Goal: Task Accomplishment & Management: Complete application form

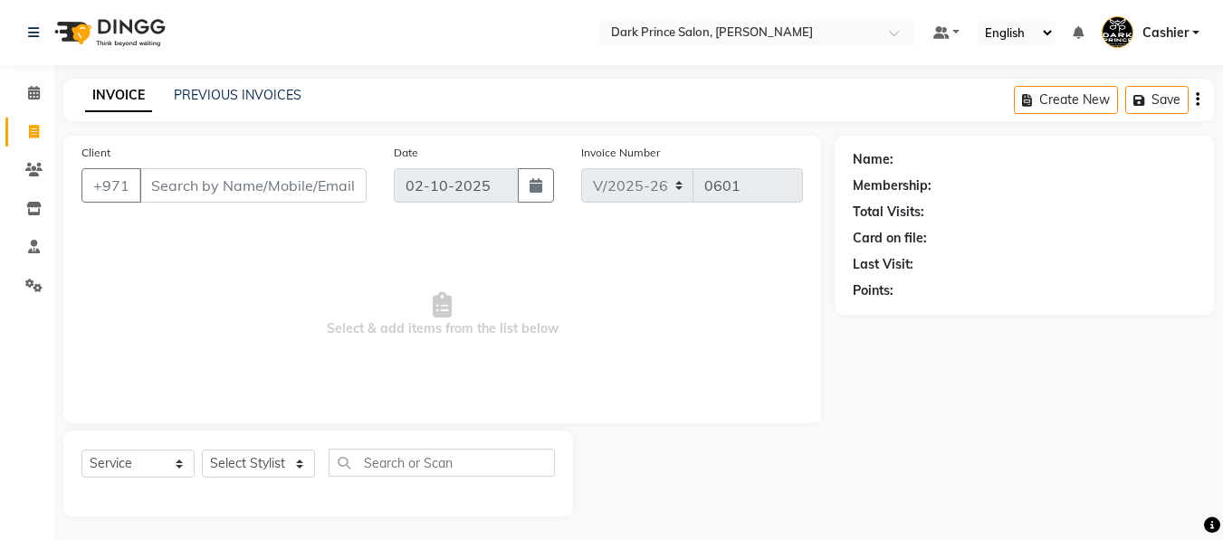
select select "8540"
select select "service"
click at [253, 176] on input "Client" at bounding box center [252, 185] width 227 height 34
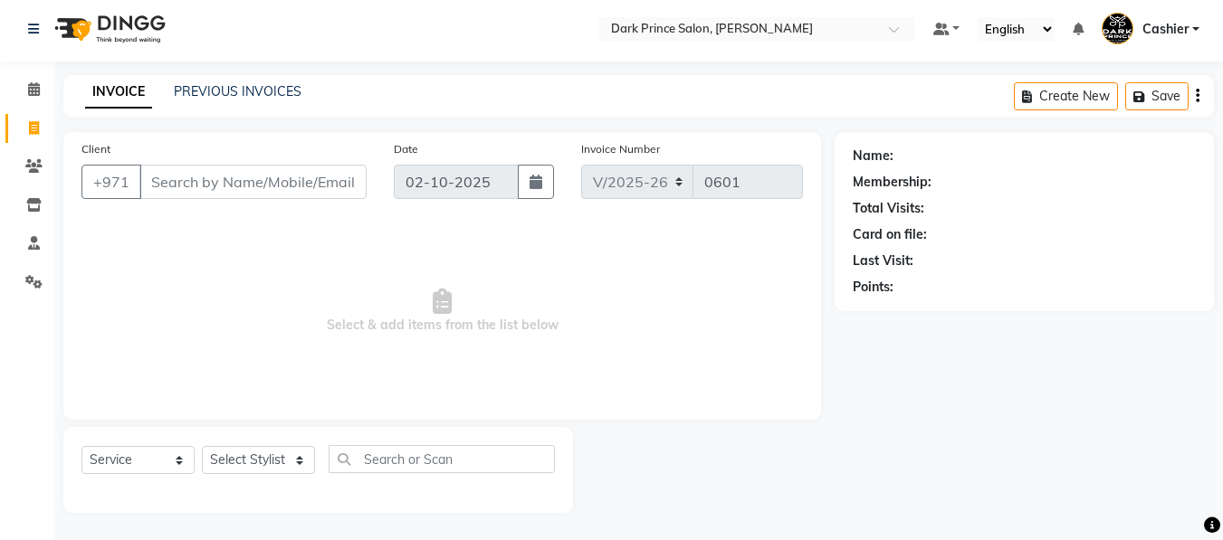
scroll to position [4, 0]
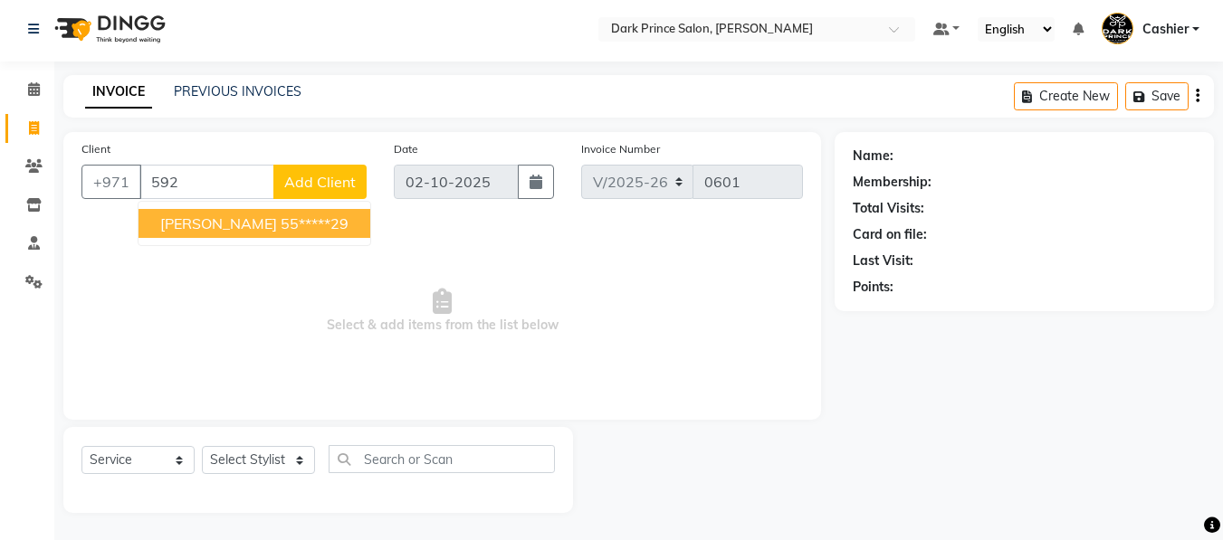
click at [281, 229] on ngb-highlight "55*****29" at bounding box center [315, 224] width 68 height 18
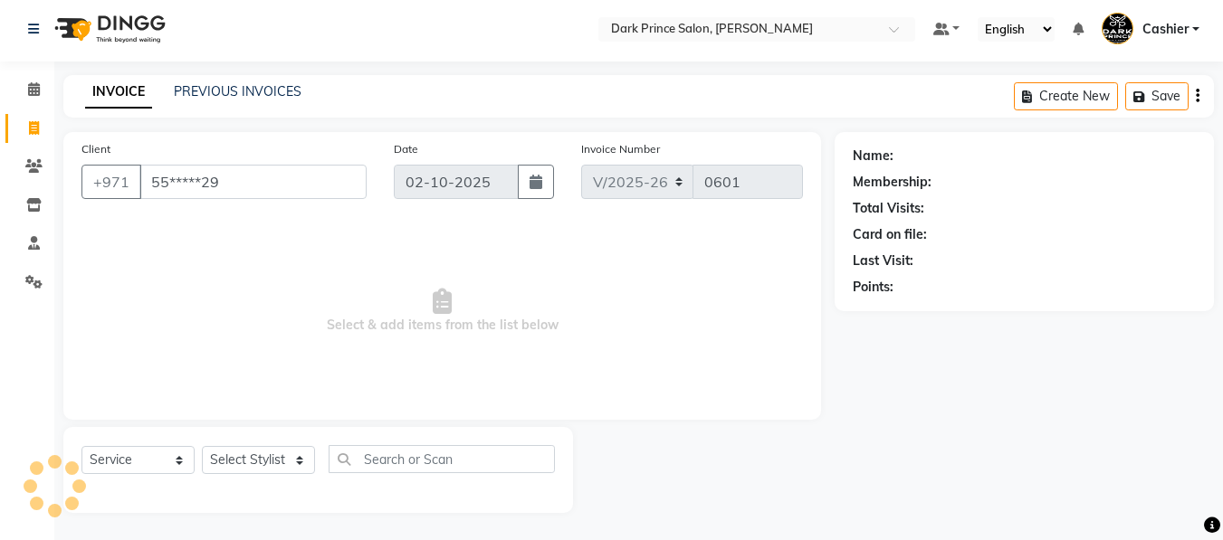
type input "55*****29"
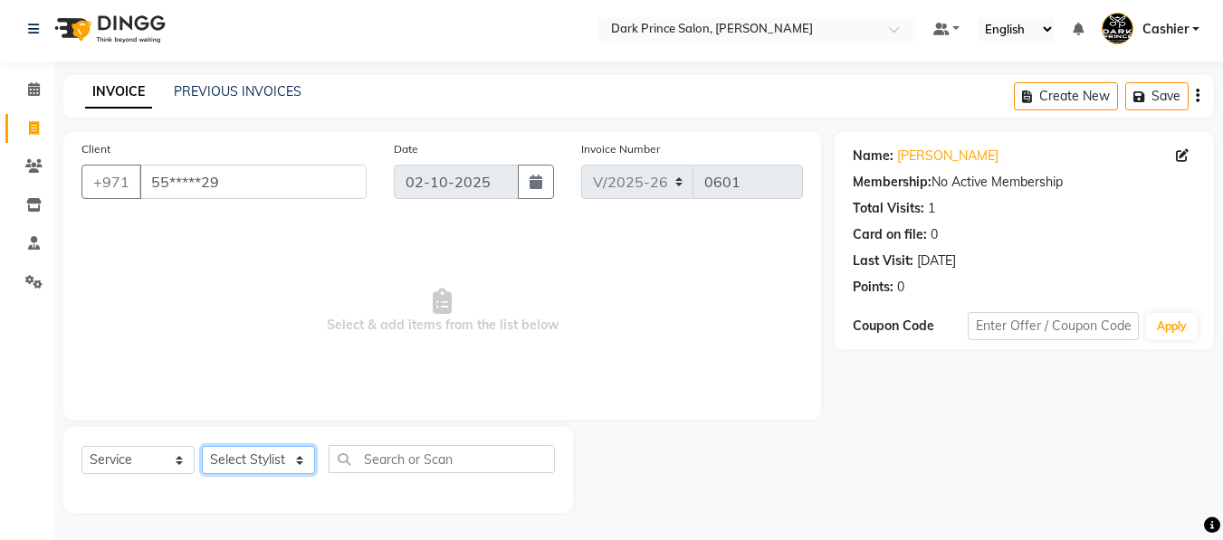
click at [276, 459] on select "Select Stylist [PERSON_NAME] [PERSON_NAME]" at bounding box center [258, 460] width 113 height 28
select select "84431"
click at [202, 446] on select "Select Stylist [PERSON_NAME] [PERSON_NAME]" at bounding box center [258, 460] width 113 height 28
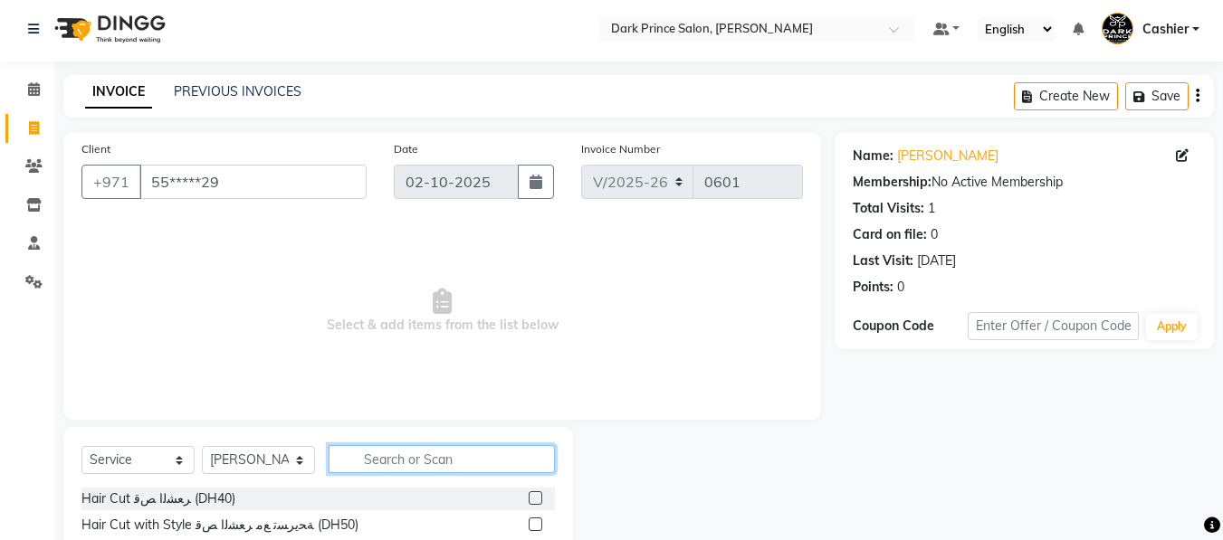
click at [373, 463] on input "text" at bounding box center [442, 459] width 226 height 28
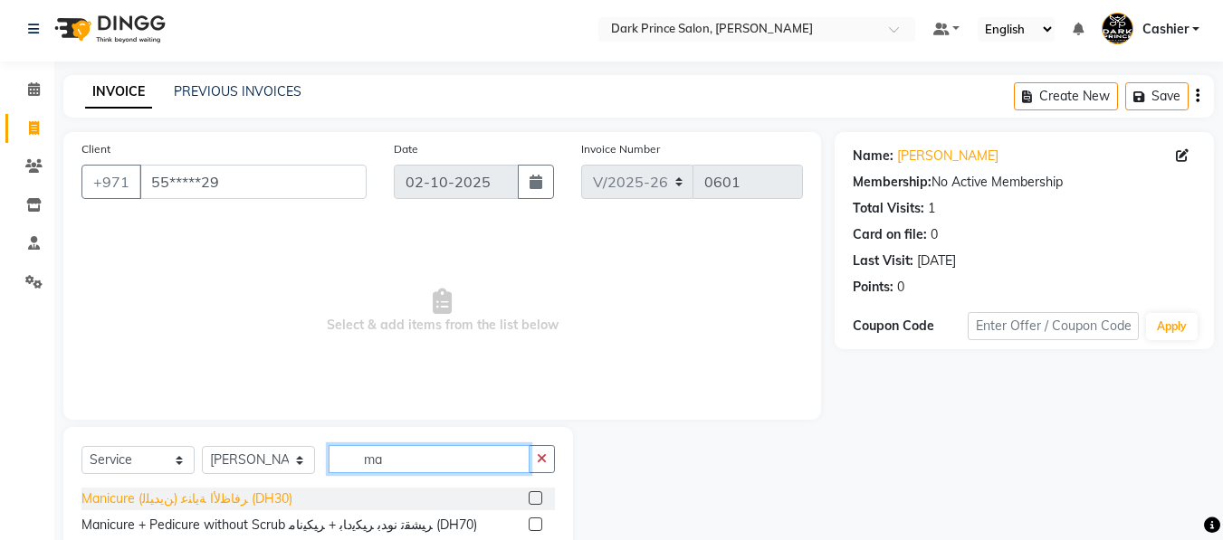
type input "ma"
click at [251, 498] on div "Manicure (ﻦﻳﺪﻴﻠﻟ) ﺮﻓﺎﻇﻷا ﺔﻳﺎﻨﻋ (DH30)" at bounding box center [186, 499] width 211 height 19
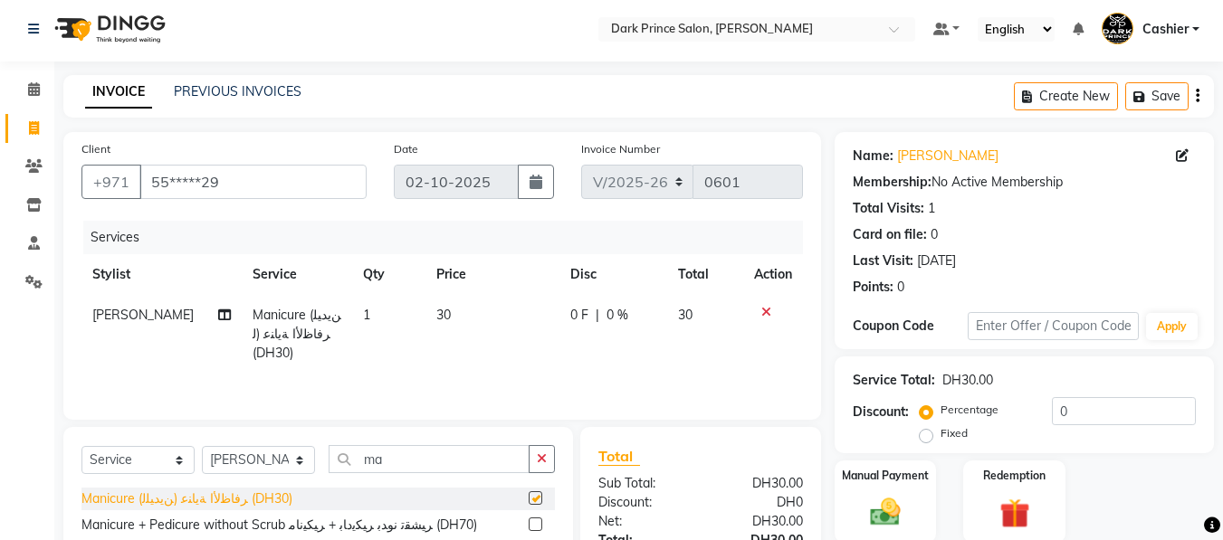
checkbox input "false"
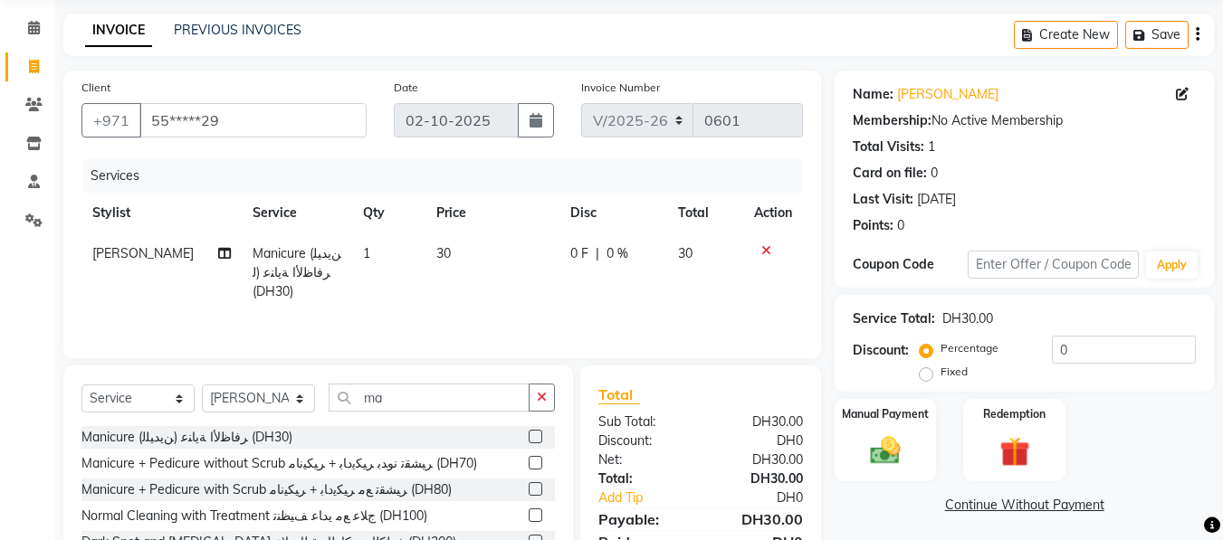
scroll to position [185, 0]
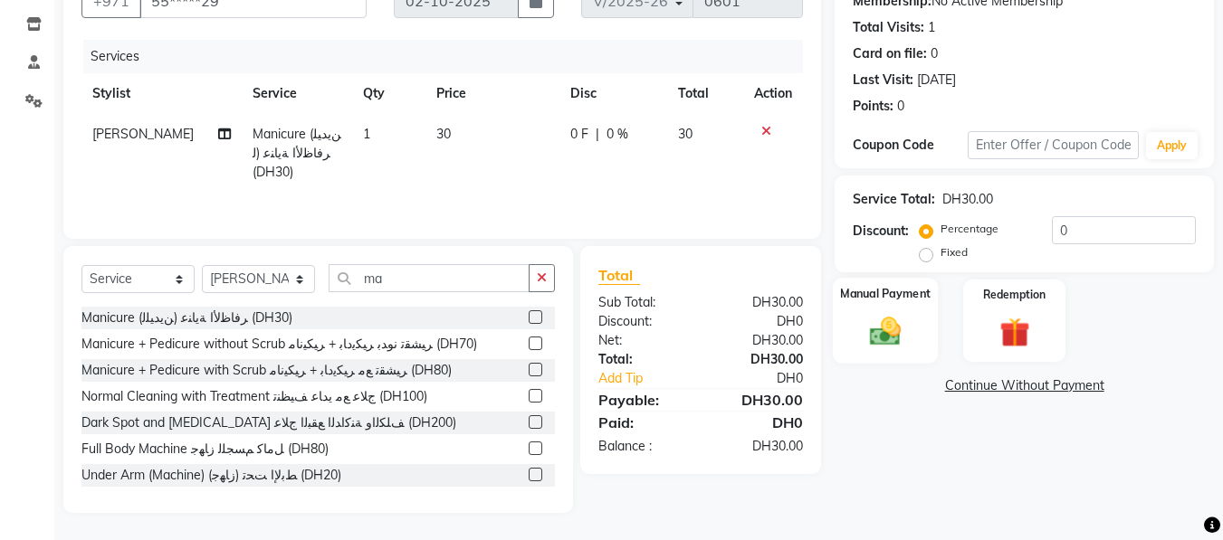
click at [897, 332] on img at bounding box center [885, 331] width 51 height 36
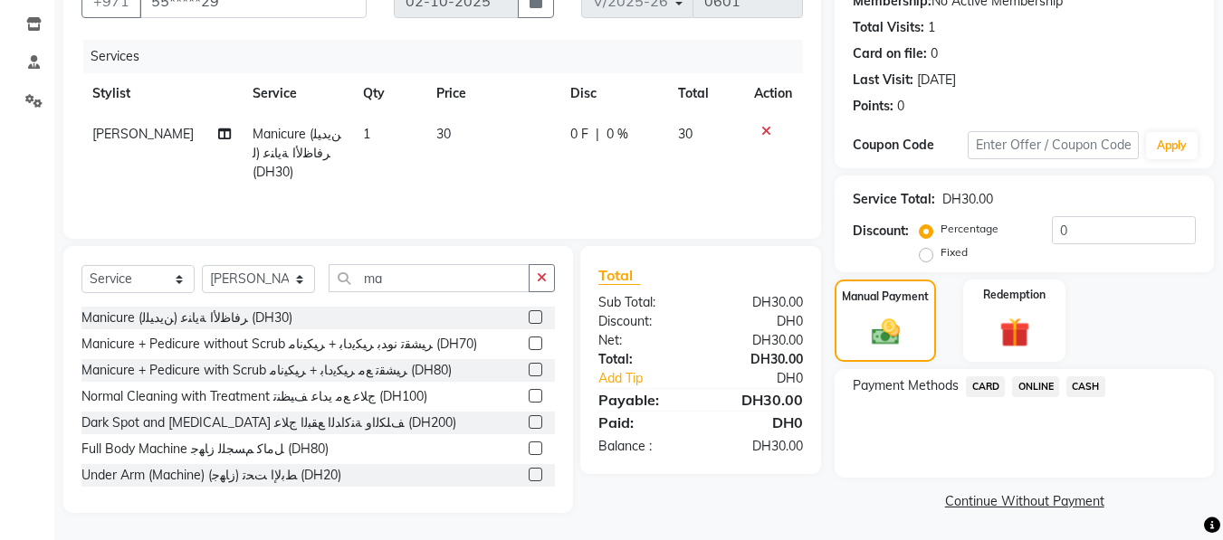
click at [978, 388] on span "CARD" at bounding box center [985, 387] width 39 height 21
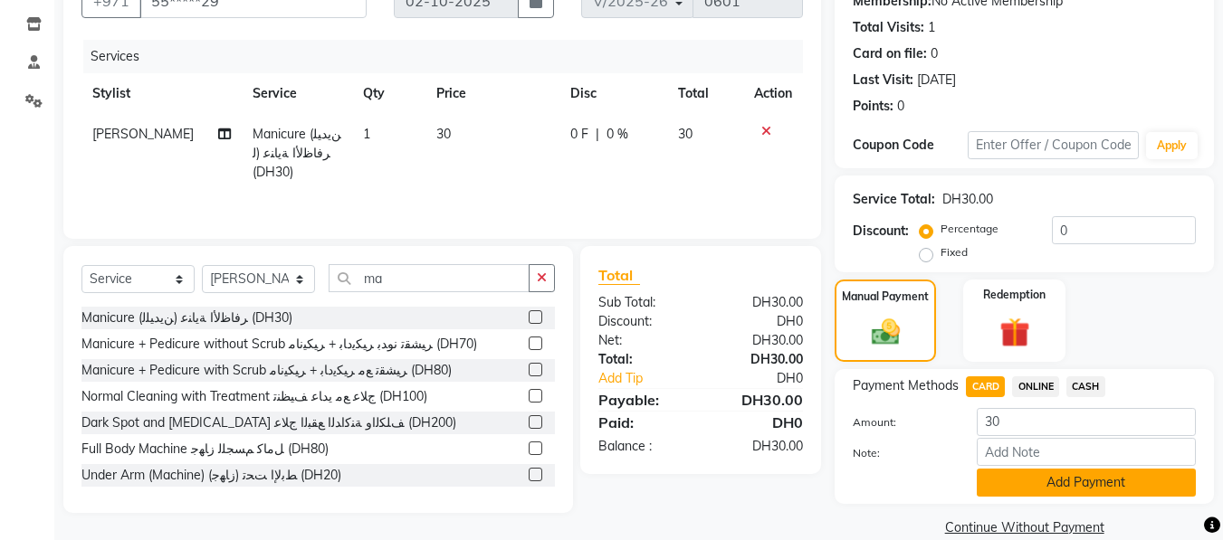
click at [1053, 492] on button "Add Payment" at bounding box center [1086, 483] width 219 height 28
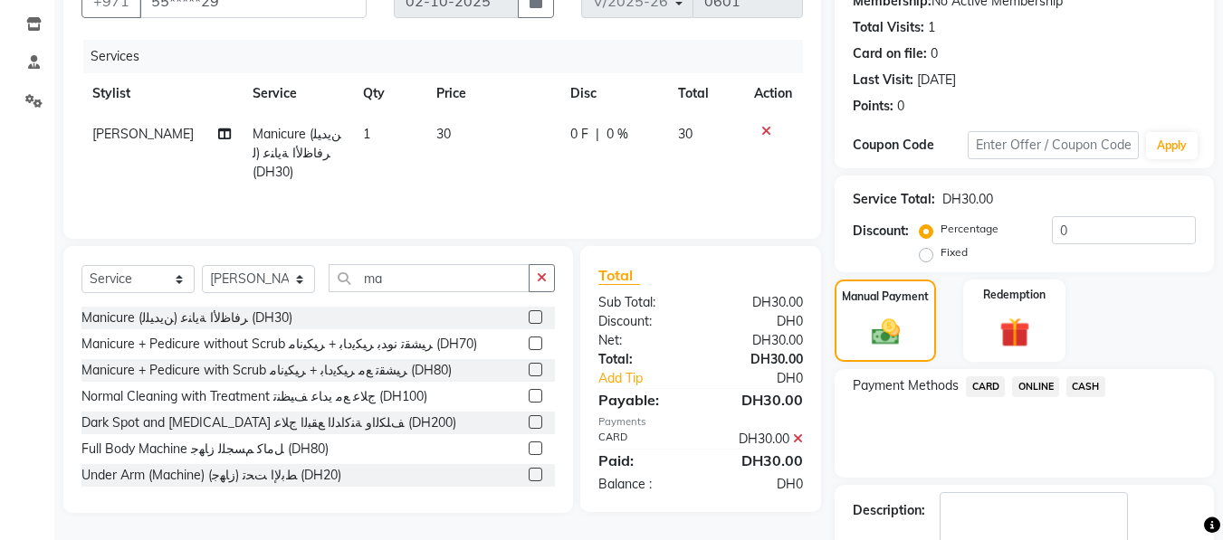
click at [1191, 199] on div "Service Total: DH30.00" at bounding box center [1024, 199] width 343 height 19
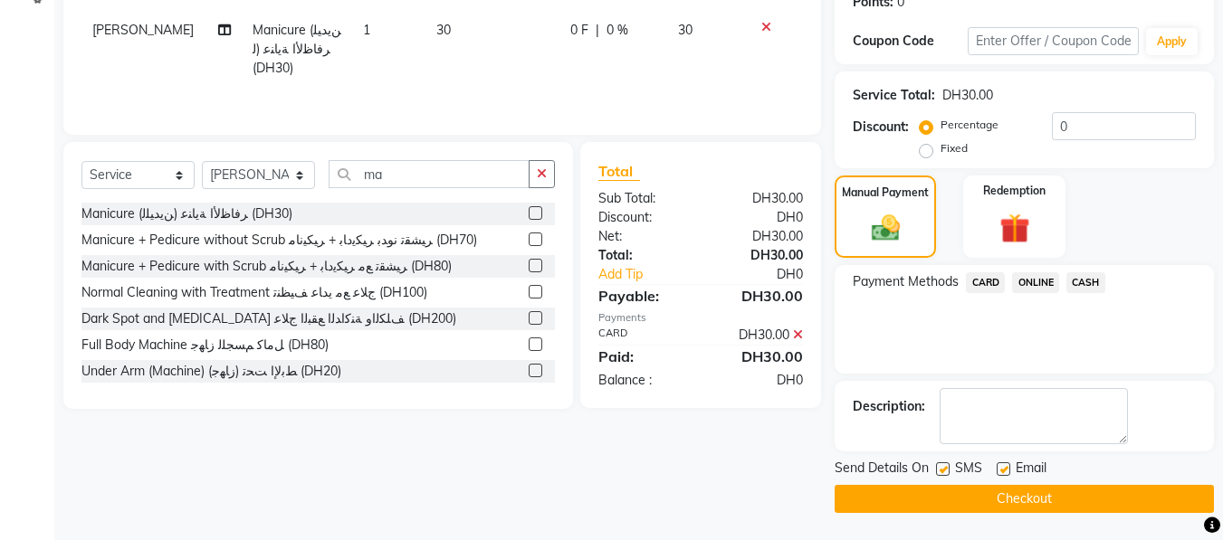
click at [999, 496] on button "Checkout" at bounding box center [1024, 499] width 379 height 28
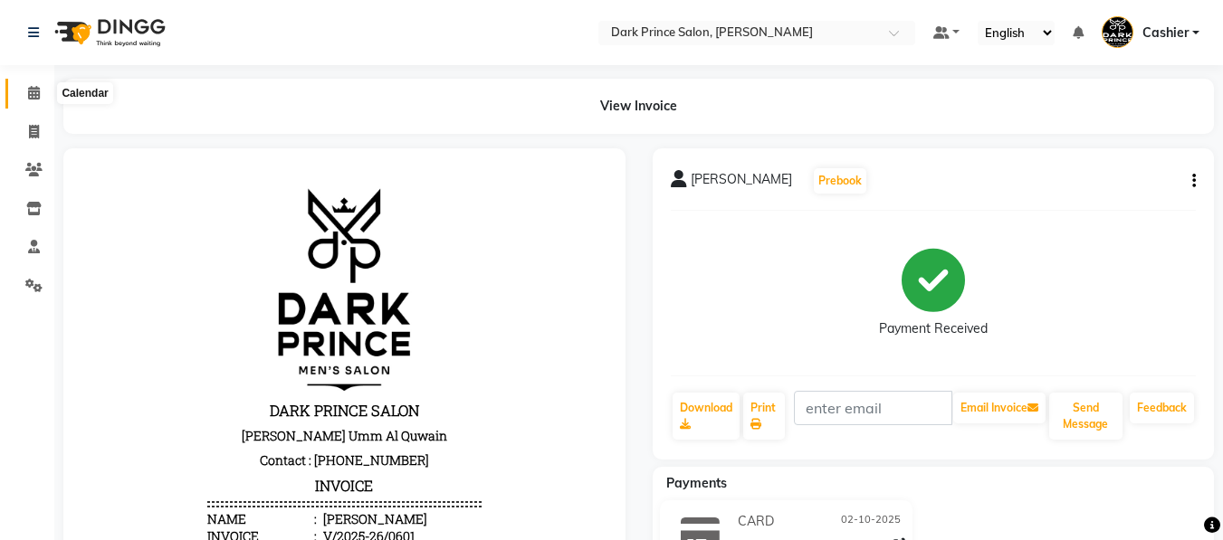
click at [28, 98] on icon at bounding box center [34, 93] width 12 height 14
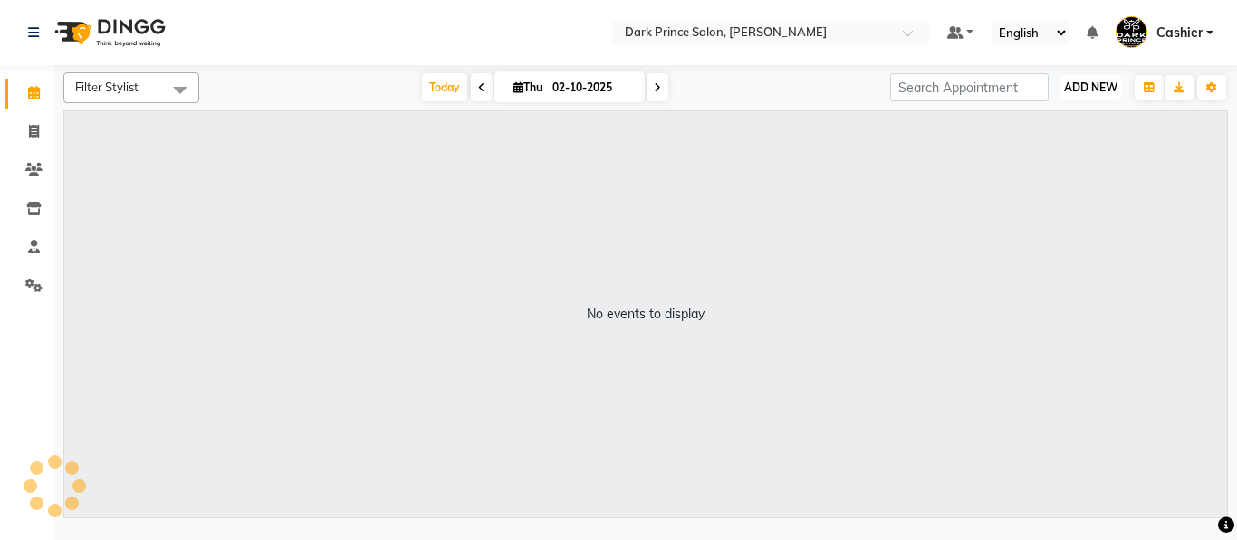
click at [1088, 90] on span "ADD NEW" at bounding box center [1090, 88] width 53 height 14
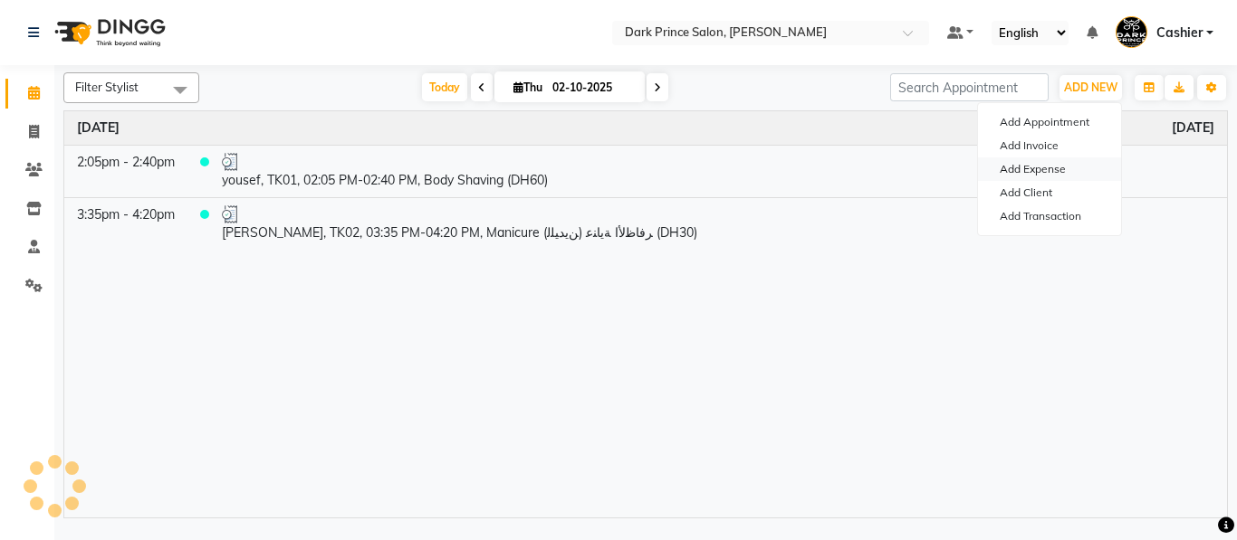
click at [1036, 161] on link "Add Expense" at bounding box center [1049, 170] width 143 height 24
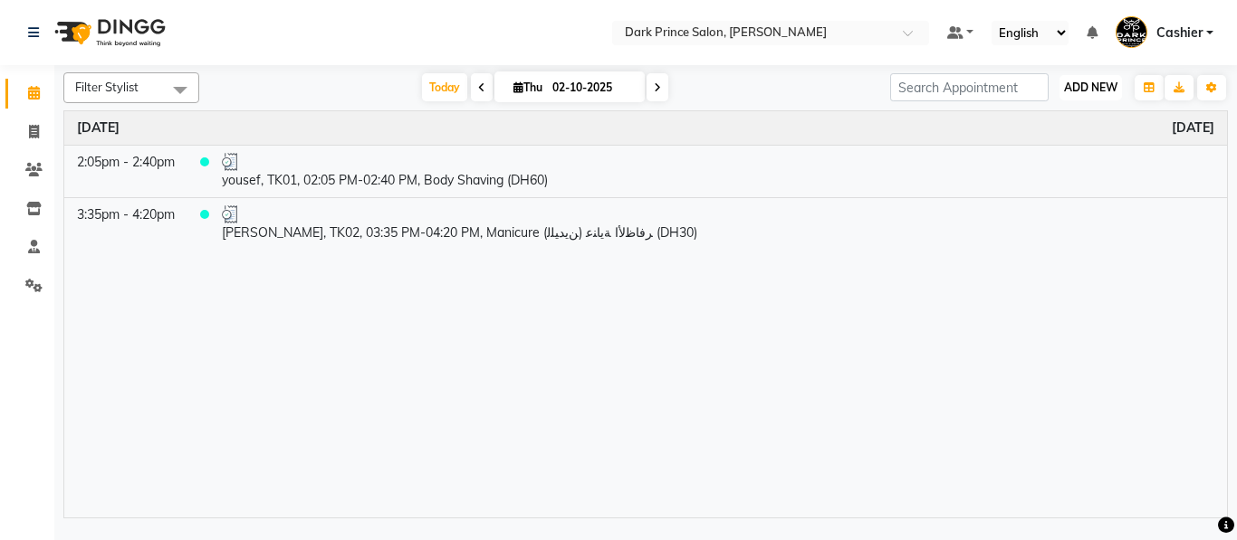
click at [1102, 93] on span "ADD NEW" at bounding box center [1090, 88] width 53 height 14
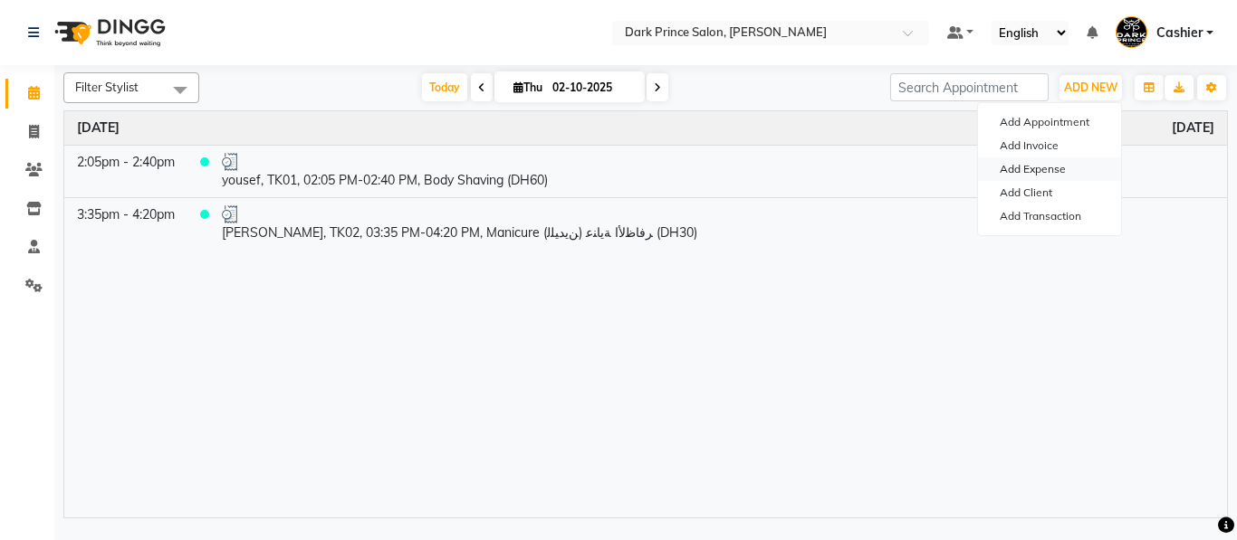
click at [1045, 163] on link "Add Expense" at bounding box center [1049, 170] width 143 height 24
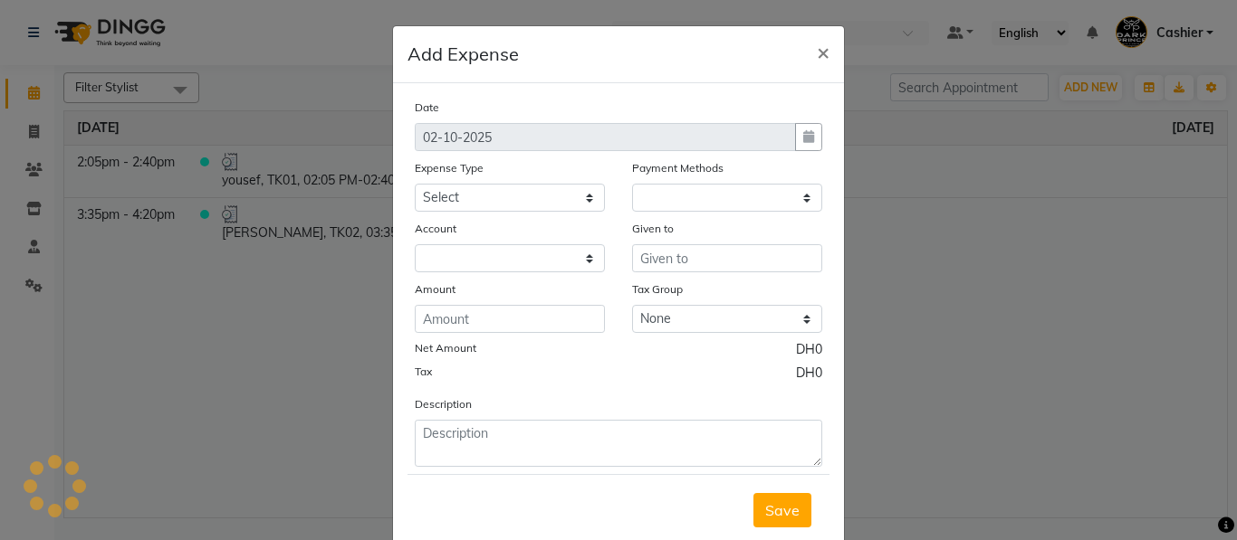
click at [1045, 163] on ngb-modal-window "Add Expense × Date [DATE] Expense Type Select Advance Salary Bank charges Car m…" at bounding box center [618, 270] width 1237 height 540
select select "1"
select select "7744"
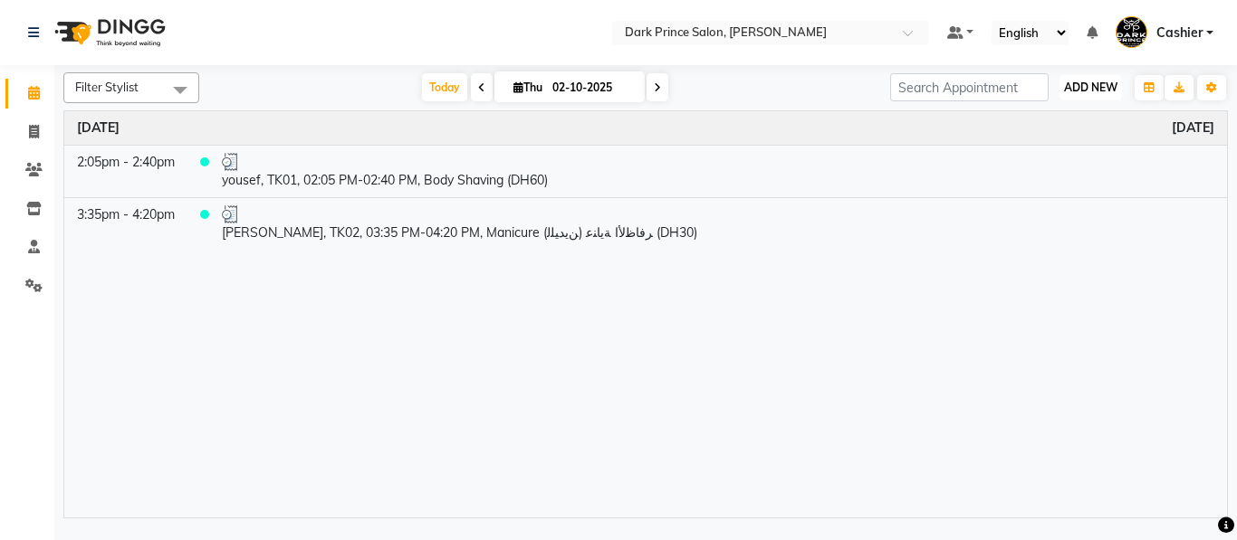
click at [1082, 81] on span "ADD NEW" at bounding box center [1090, 88] width 53 height 14
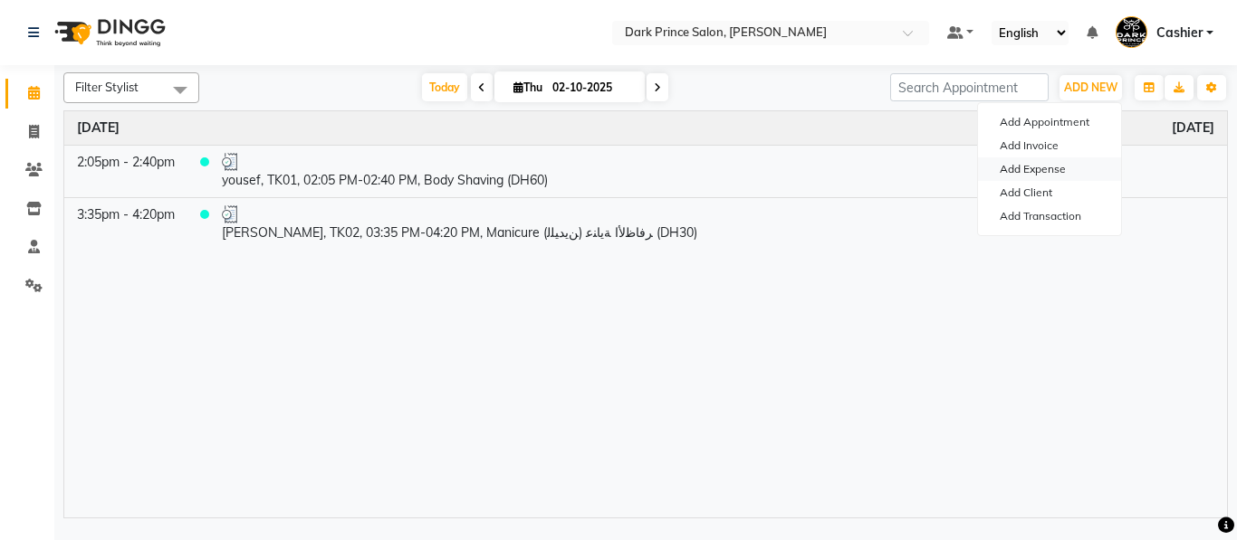
click at [1051, 162] on link "Add Expense" at bounding box center [1049, 170] width 143 height 24
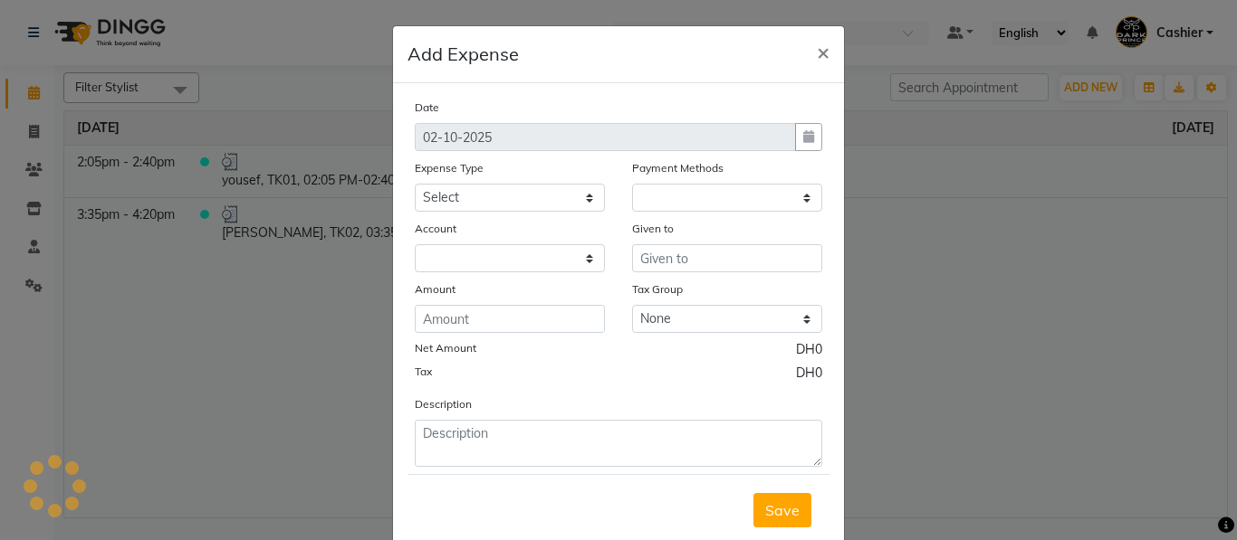
select select "1"
select select "7744"
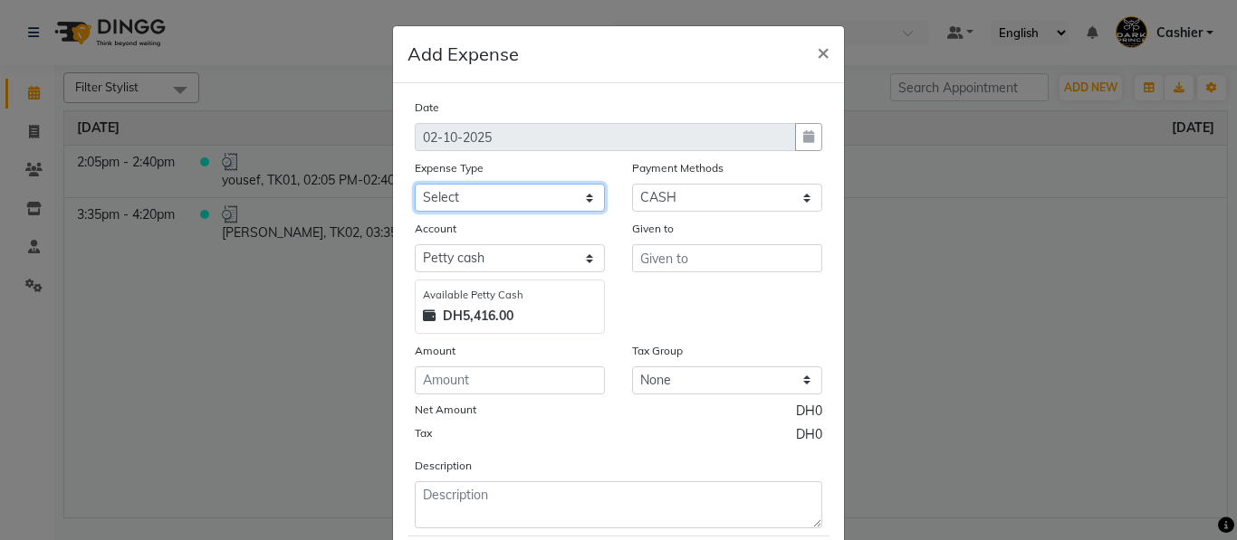
click at [561, 192] on select "Select Advance Salary Bank charges Car maintenance Cash transfer to bank Cash t…" at bounding box center [510, 198] width 190 height 28
select select "23431"
click at [415, 184] on select "Select Advance Salary Bank charges Car maintenance Cash transfer to bank Cash t…" at bounding box center [510, 198] width 190 height 28
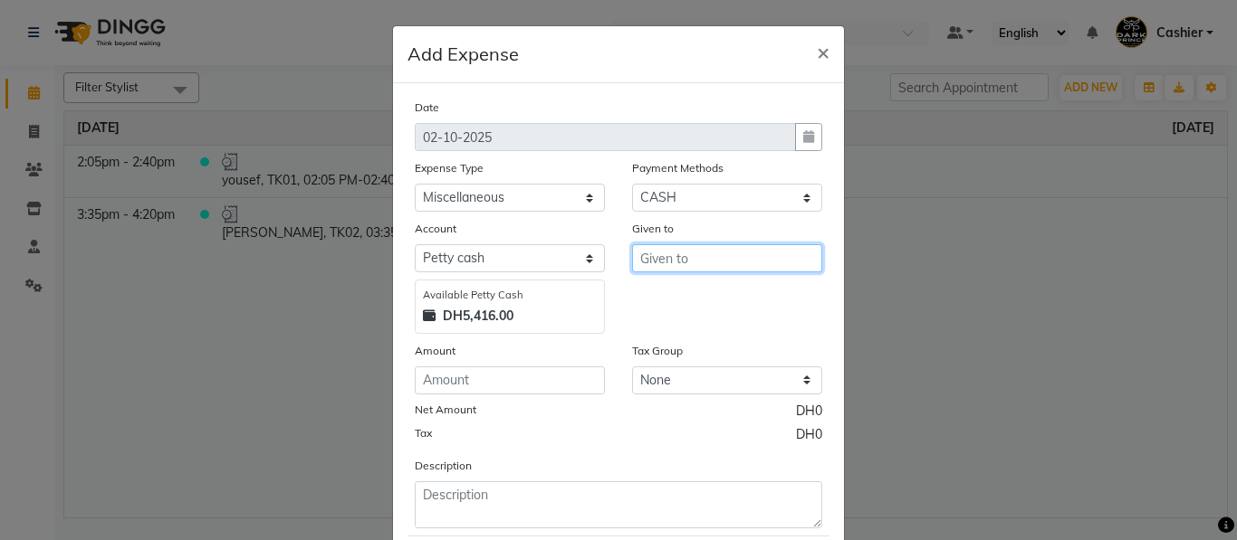
click at [706, 256] on input "text" at bounding box center [727, 258] width 190 height 28
type input "insenso"
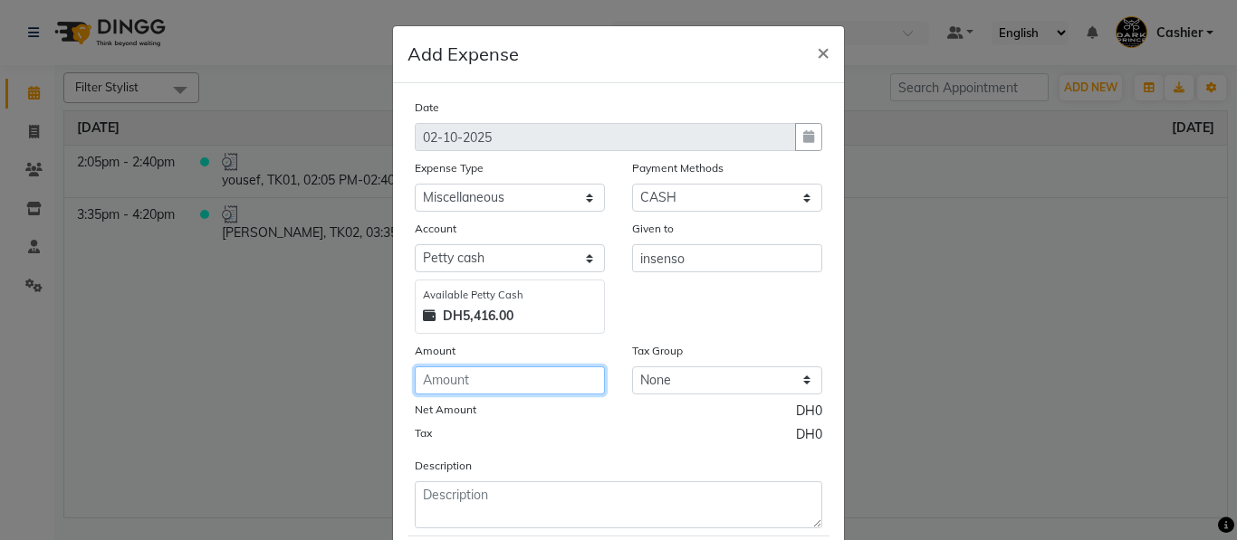
click at [556, 377] on input "number" at bounding box center [510, 381] width 190 height 28
type input "5"
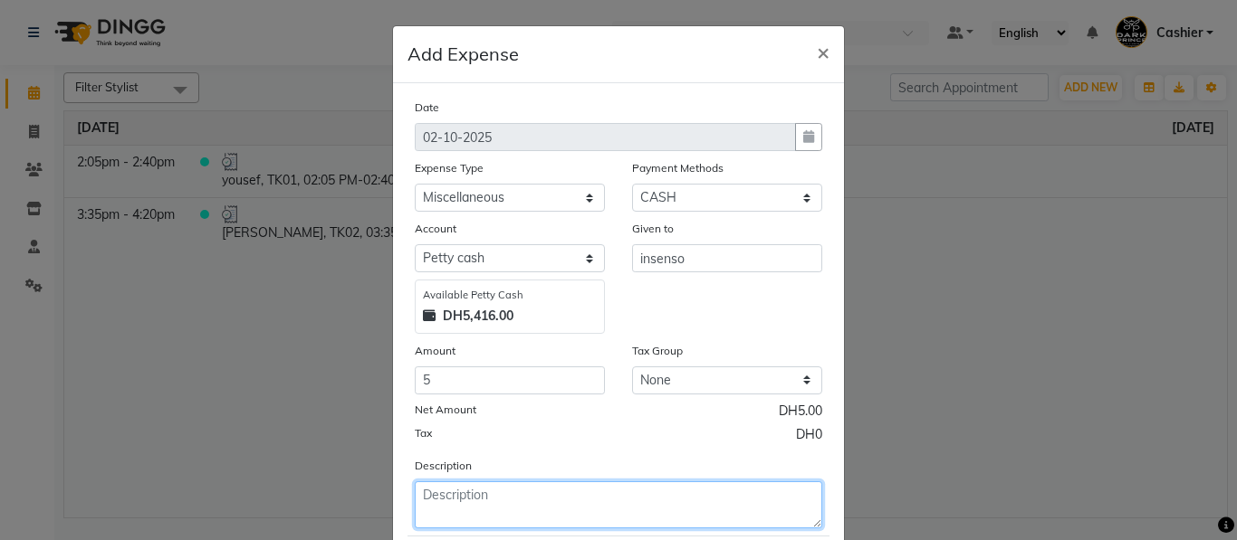
click at [596, 508] on textarea at bounding box center [618, 505] width 407 height 47
type textarea "insenso"
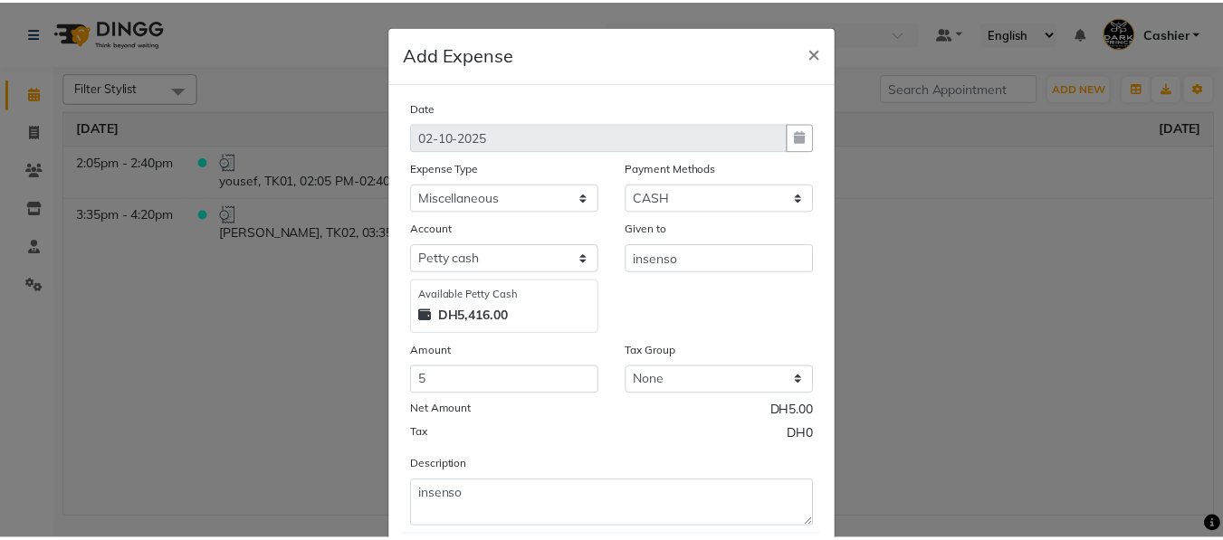
scroll to position [108, 0]
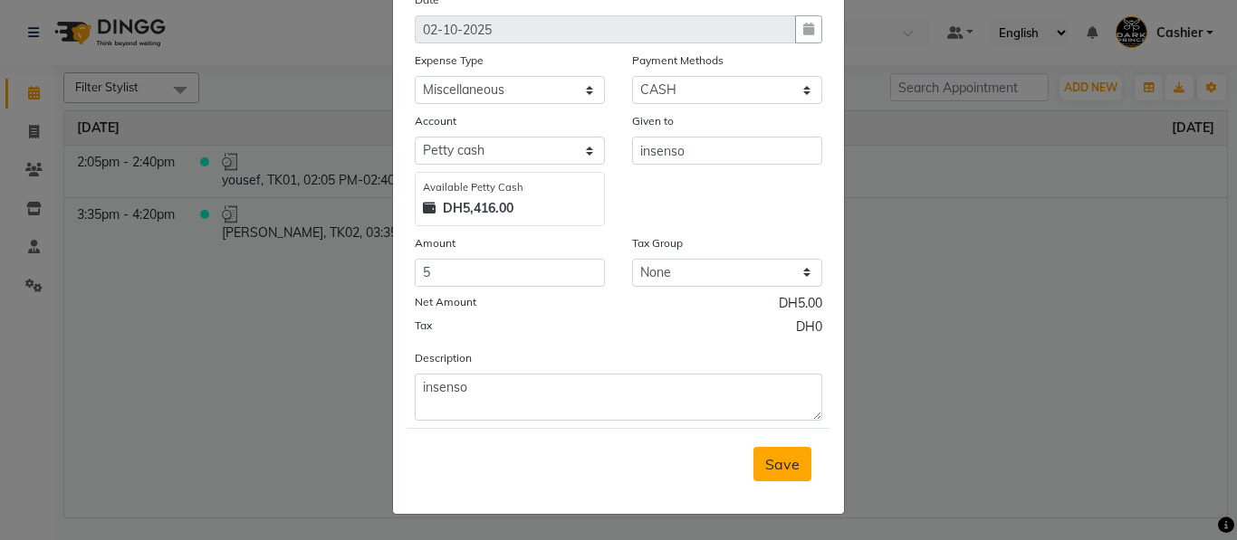
click at [781, 459] on span "Save" at bounding box center [782, 464] width 34 height 18
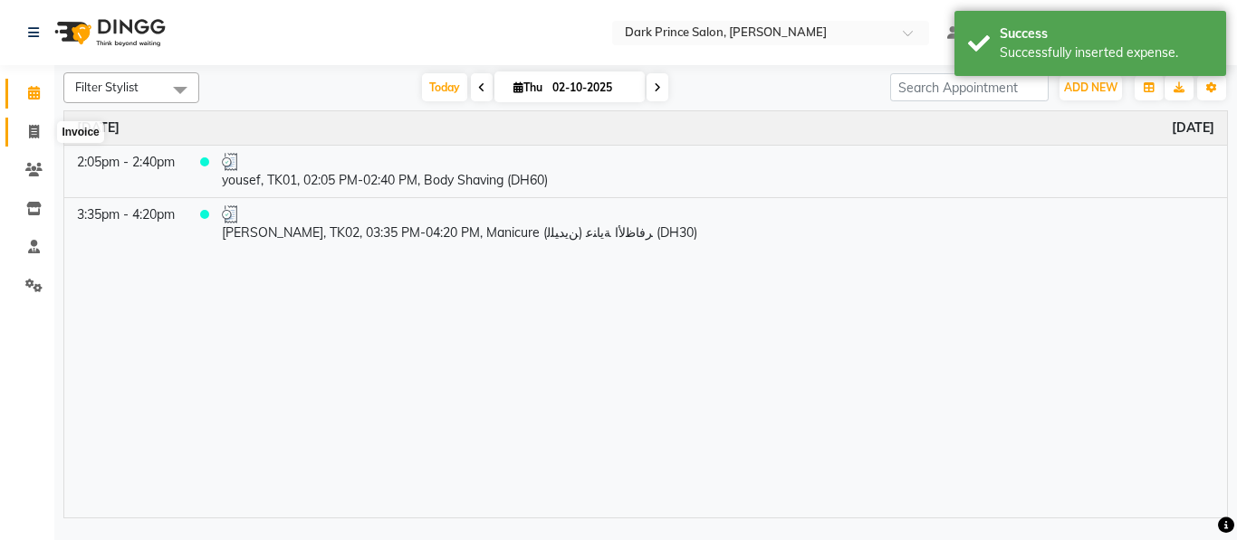
click at [31, 132] on icon at bounding box center [34, 132] width 10 height 14
select select "service"
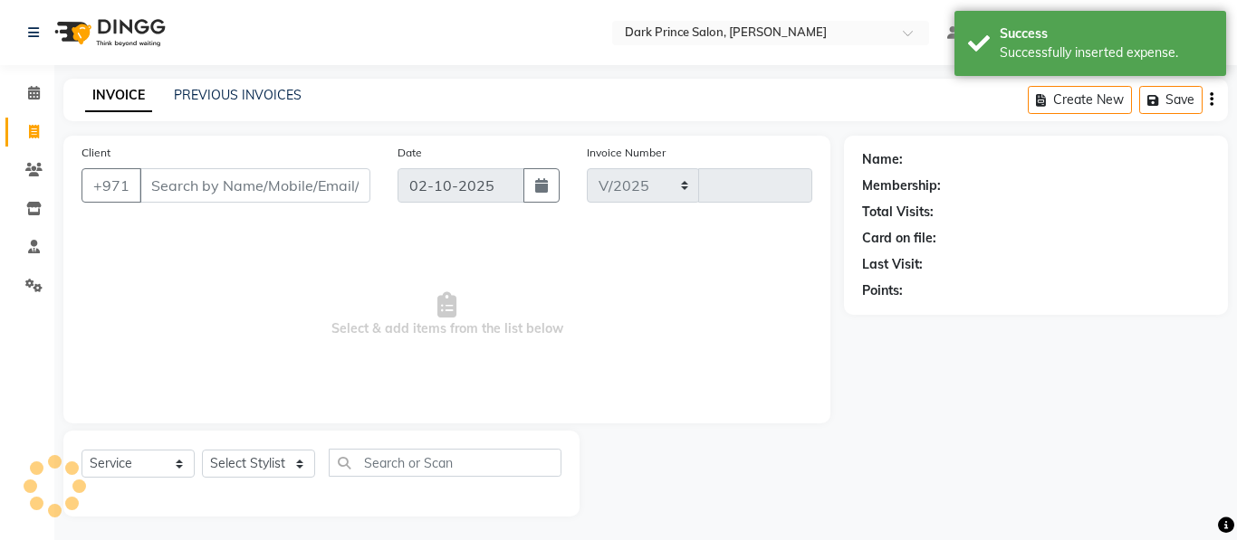
select select "8540"
type input "0602"
